Goal: Task Accomplishment & Management: Complete application form

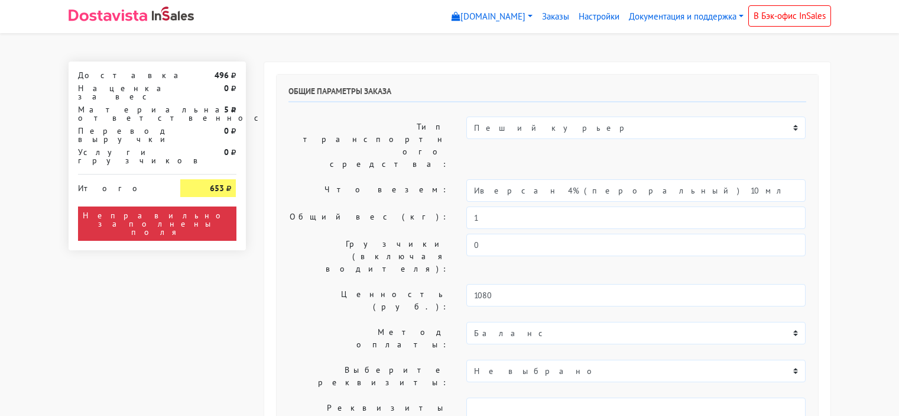
select select "10:00"
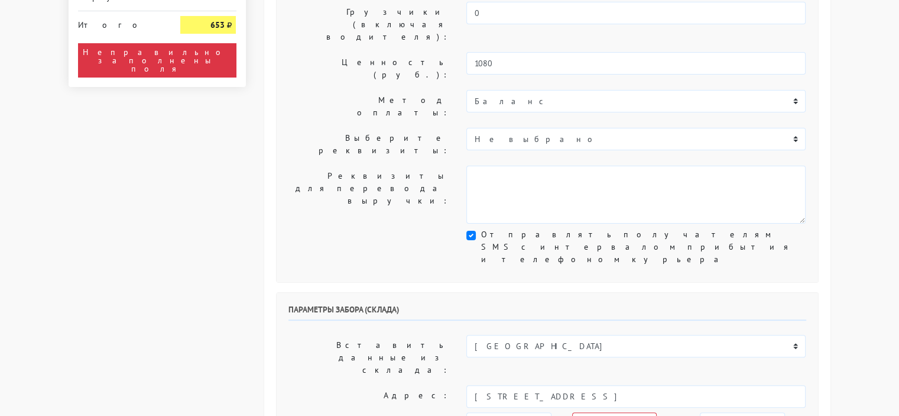
scroll to position [236, 0]
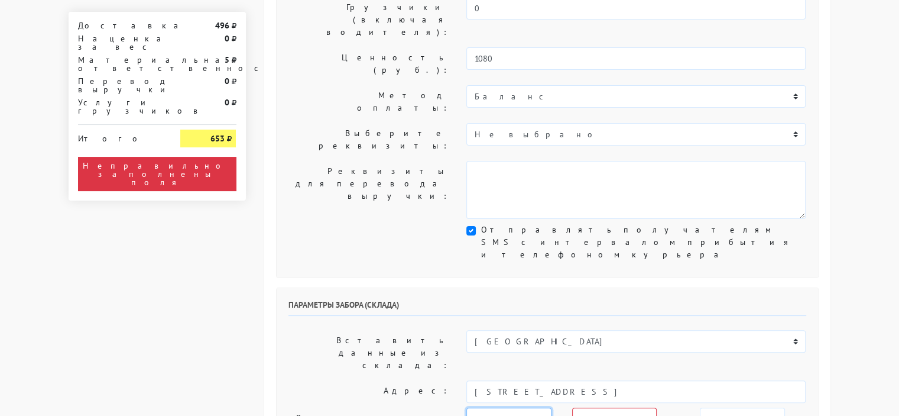
click at [542, 407] on select "[DATE] [DATE] [DATE] [DATE] [DATE] [DATE] [DATE] [DATE] [DATE]" at bounding box center [508, 418] width 85 height 22
select select "[DATE]"
click at [466, 407] on select "[DATE] [DATE] [DATE] [DATE] [DATE] [DATE] [DATE] [DATE] [DATE]" at bounding box center [508, 418] width 85 height 22
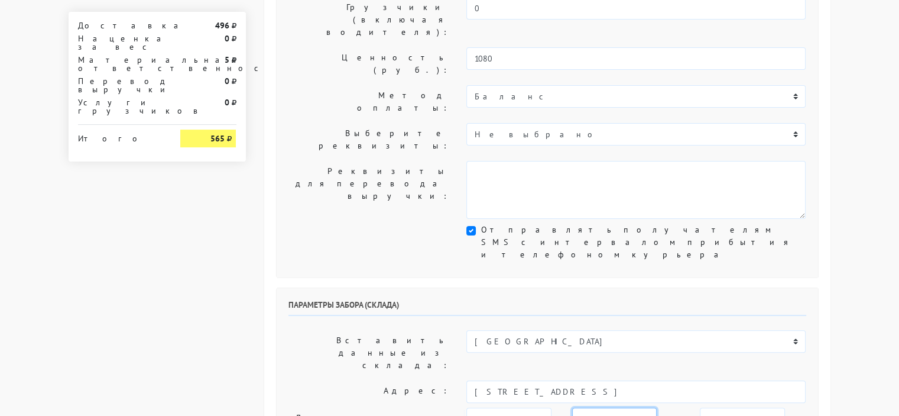
click at [643, 407] on select "00:00 00:30 01:00 01:30 02:00 02:30 03:00 03:30 04:00 04:30 05:00 05:30 06:00 0…" at bounding box center [614, 418] width 85 height 22
select select "10:30"
click at [572, 407] on select "00:00 00:30 01:00 01:30 02:00 02:30 03:00 03:30 04:00 04:30 05:00 05:30 06:00 0…" at bounding box center [614, 418] width 85 height 22
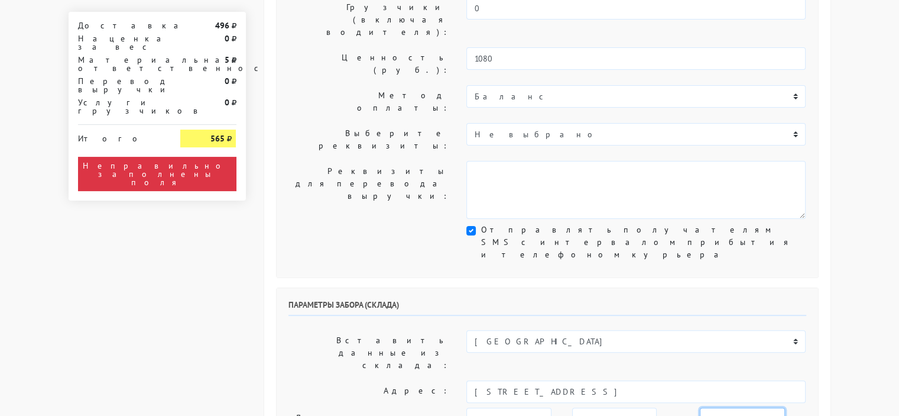
click at [738, 407] on select "00:00 00:30 01:00 01:30 02:00 02:30 03:00 03:30 04:00 04:30 05:00 05:30 06:00 0…" at bounding box center [742, 418] width 85 height 22
select select "15:00"
click at [700, 407] on select "00:00 00:30 01:00 01:30 02:00 02:30 03:00 03:30 04:00 04:30 05:00 05:30 06:00 0…" at bounding box center [742, 418] width 85 height 22
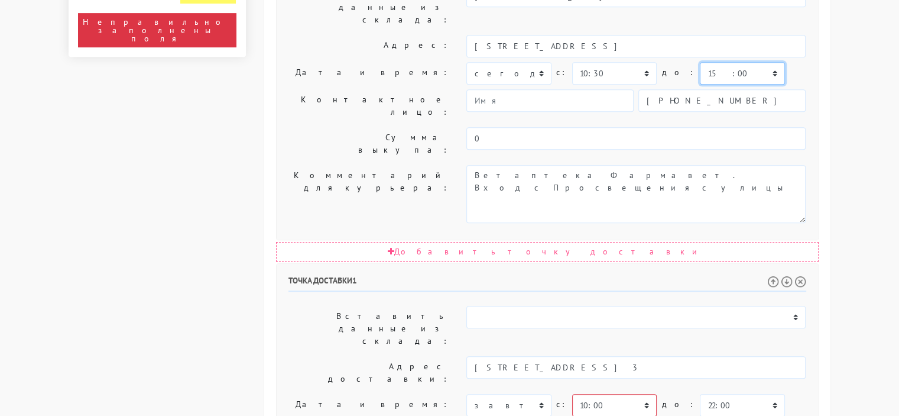
scroll to position [591, 0]
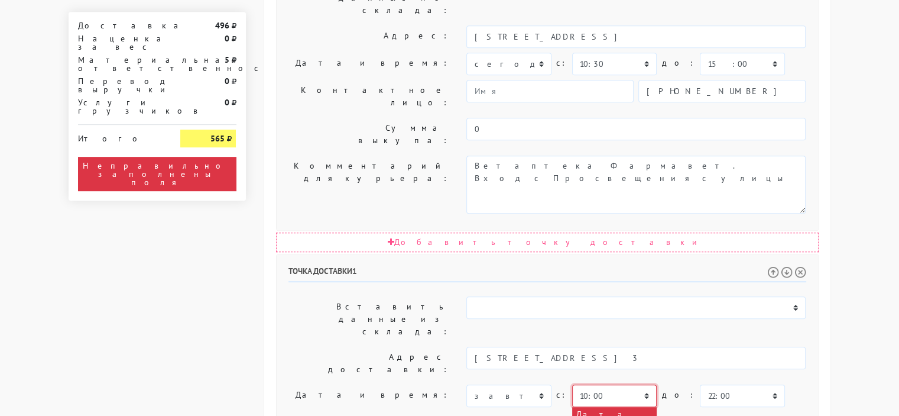
click at [643, 384] on select "00:00 00:30 01:00 01:30 02:00 02:30 03:00 03:30 04:00 04:30 05:00 05:30 06:00 0…" at bounding box center [614, 395] width 85 height 22
select select "11:00"
click at [572, 384] on select "00:00 00:30 01:00 01:30 02:00 02:30 03:00 03:30 04:00 04:30 05:00 05:30 06:00 0…" at bounding box center [614, 395] width 85 height 22
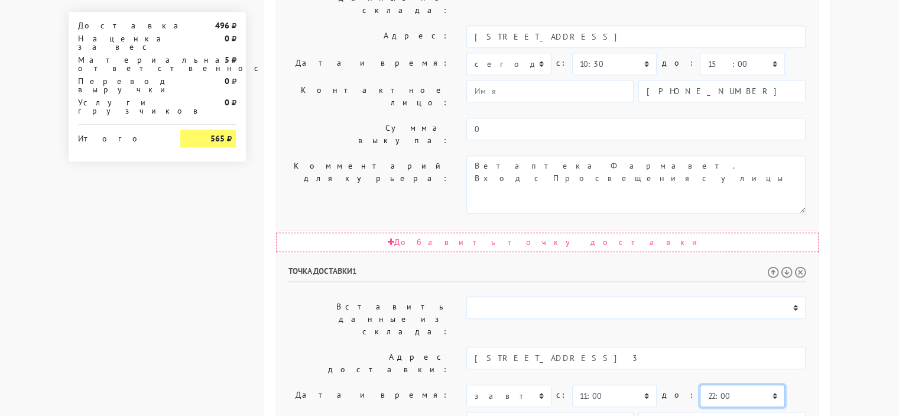
click at [734, 384] on select "00:00 00:30 01:00 01:30 02:00 02:30 03:00 03:30 04:00 04:30 05:00 05:30 06:00 0…" at bounding box center [742, 395] width 85 height 22
select select "20:00"
click at [700, 384] on select "00:00 00:30 01:00 01:30 02:00 02:30 03:00 03:30 04:00 04:30 05:00 05:30 06:00 0…" at bounding box center [742, 395] width 85 height 22
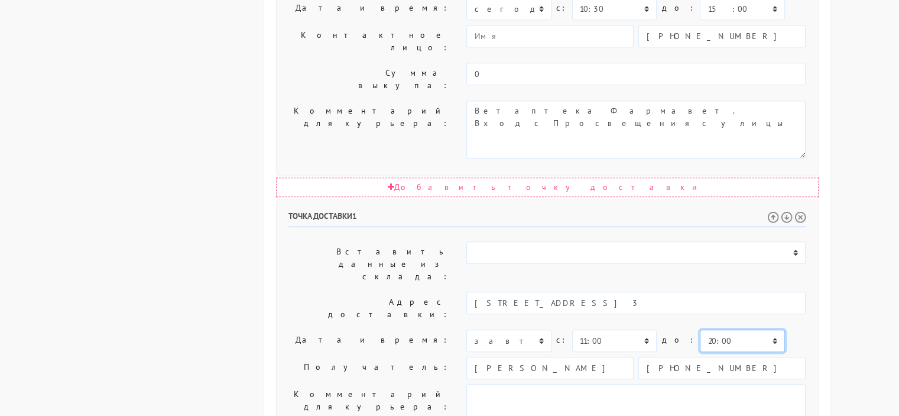
scroll to position [650, 0]
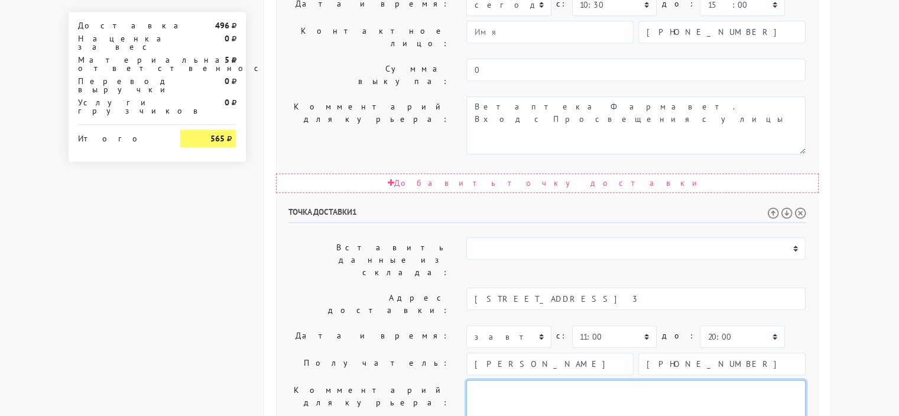
click at [612, 380] on textarea at bounding box center [635, 409] width 339 height 58
paste textarea "[STREET_ADDRESS] 3 Дата и время доставки [DATE] 10:00 до 22:00"
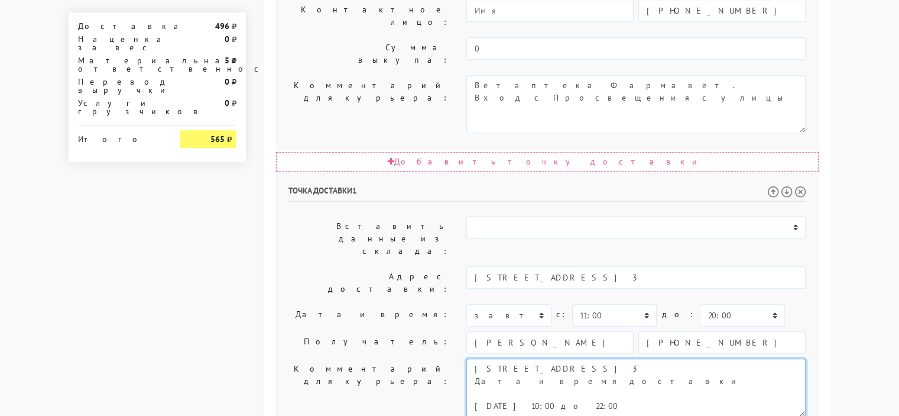
type textarea "[STREET_ADDRESS] 3 Дата и время доставки [DATE] 10:00 до 22:00"
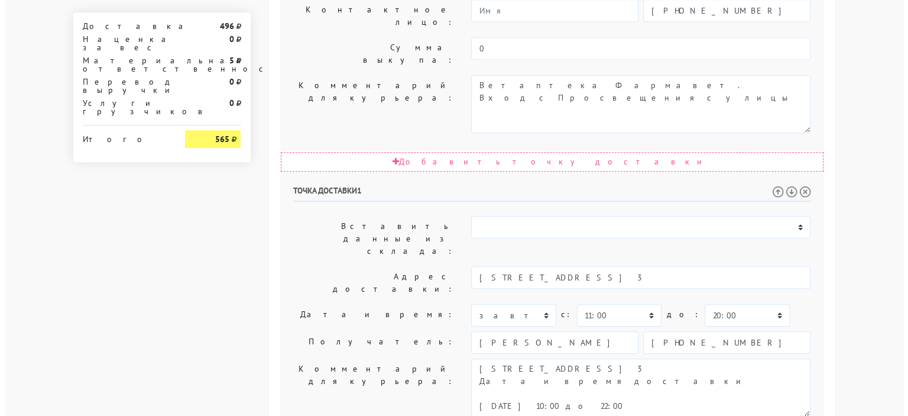
scroll to position [0, 0]
